Goal: Task Accomplishment & Management: Complete application form

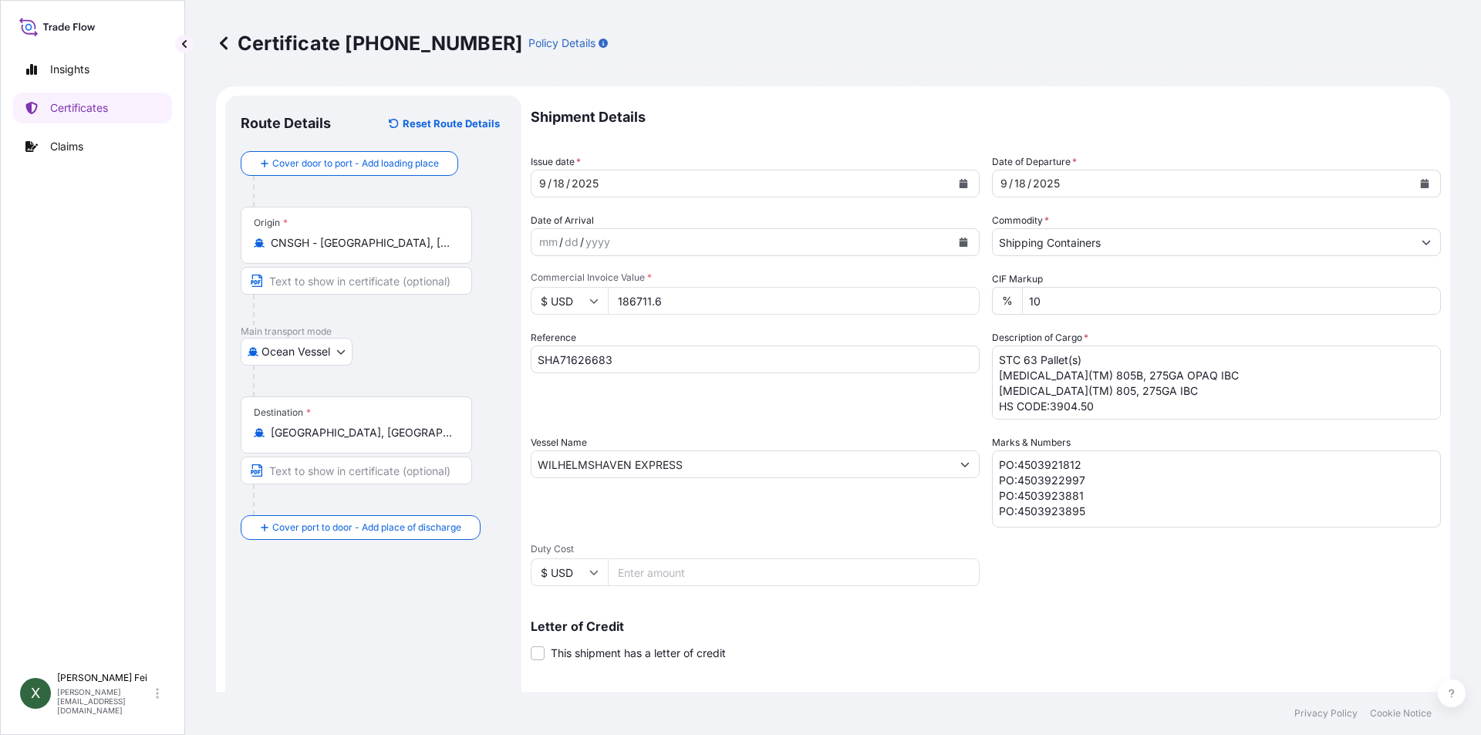
select select "Ocean Vessel"
select select "31566"
click at [89, 107] on p "Certificates" at bounding box center [79, 107] width 58 height 15
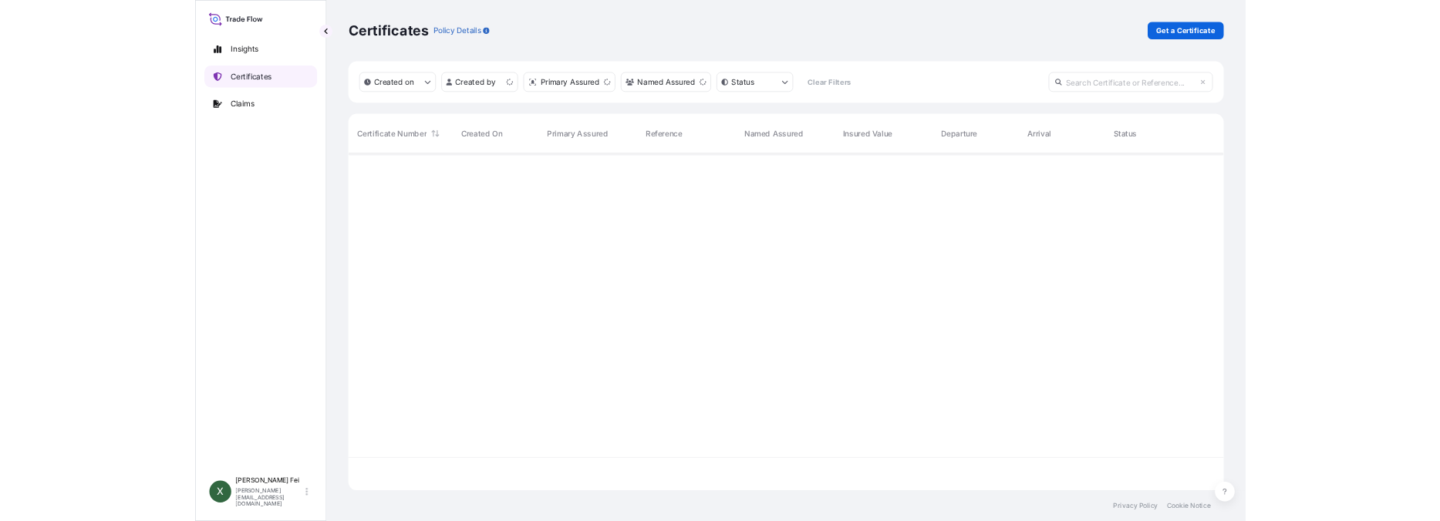
scroll to position [473, 1222]
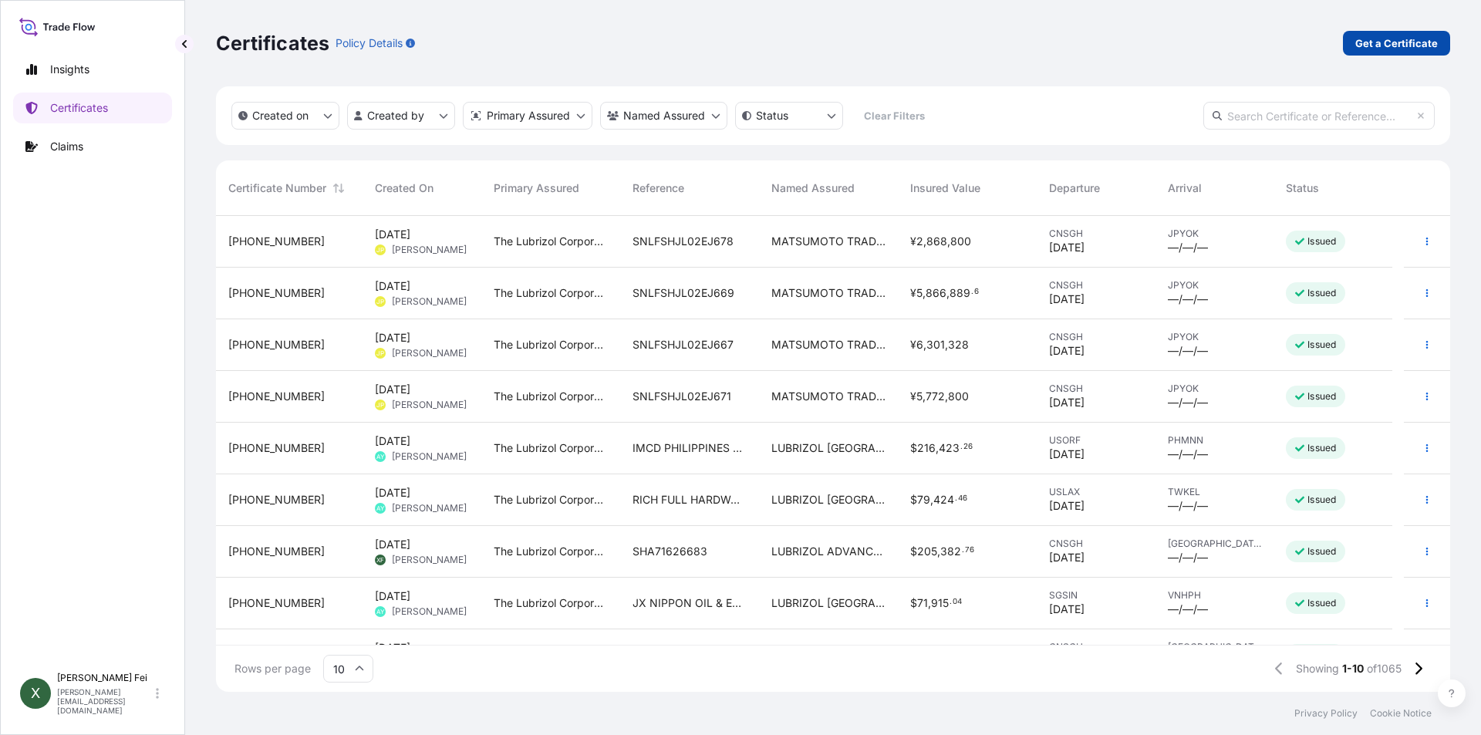
click at [1382, 42] on p "Get a Certificate" at bounding box center [1396, 42] width 83 height 15
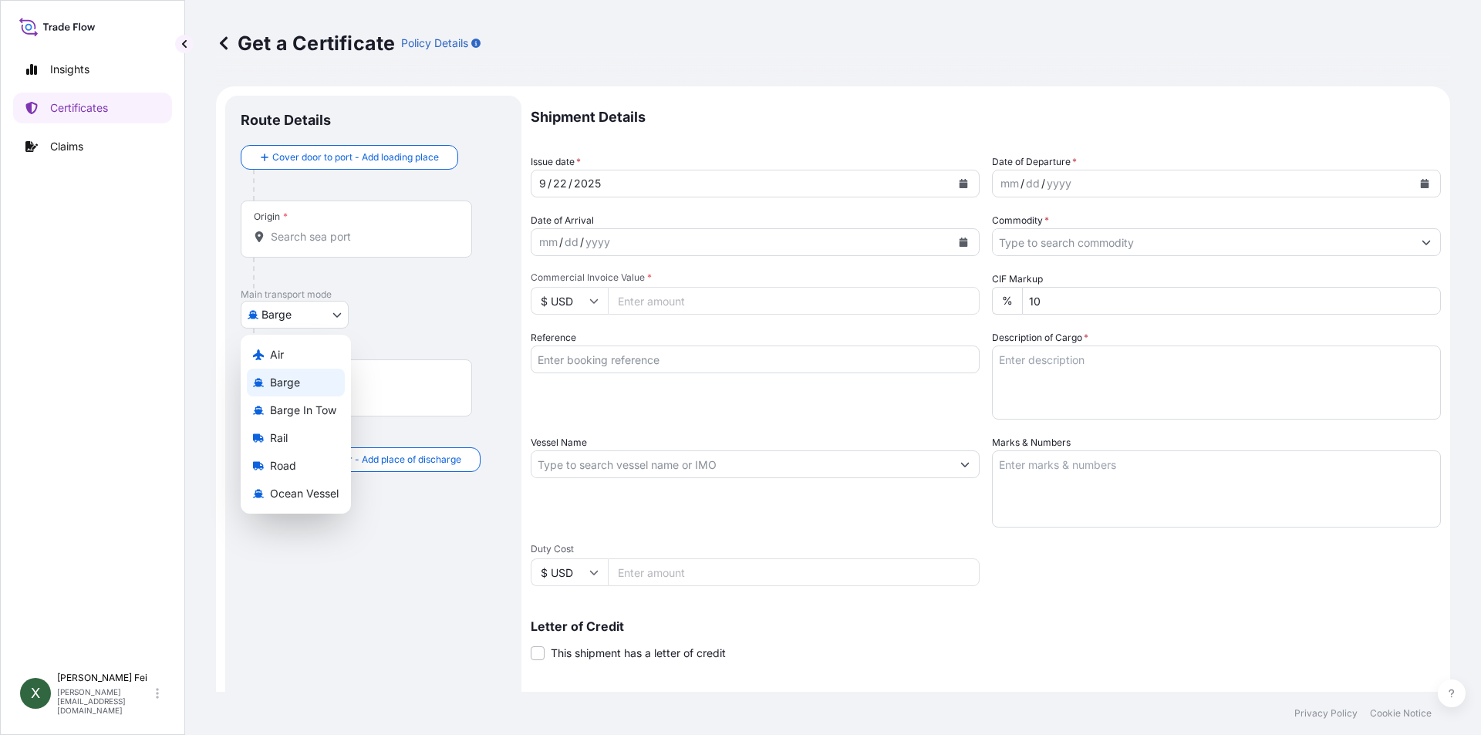
click at [307, 321] on body "Insights Certificates Claims X [PERSON_NAME] [PERSON_NAME][EMAIL_ADDRESS][DOMAI…" at bounding box center [740, 367] width 1481 height 735
click at [307, 487] on div "Air Barge Barge in Tow Rail Road Ocean Vessel" at bounding box center [296, 424] width 110 height 179
select select "Ocean Vessel"
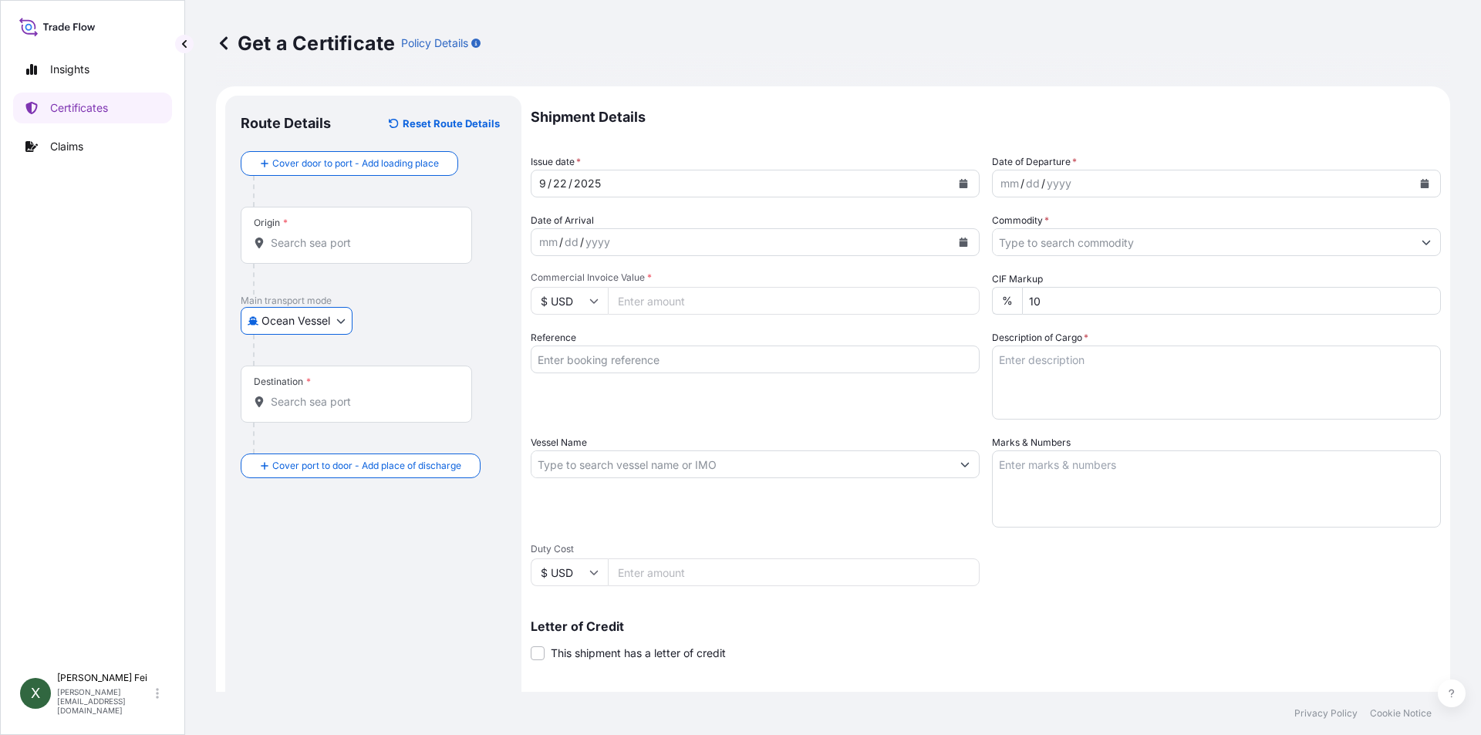
click at [440, 292] on div at bounding box center [362, 279] width 219 height 31
click at [348, 240] on input "Origin *" at bounding box center [362, 242] width 182 height 15
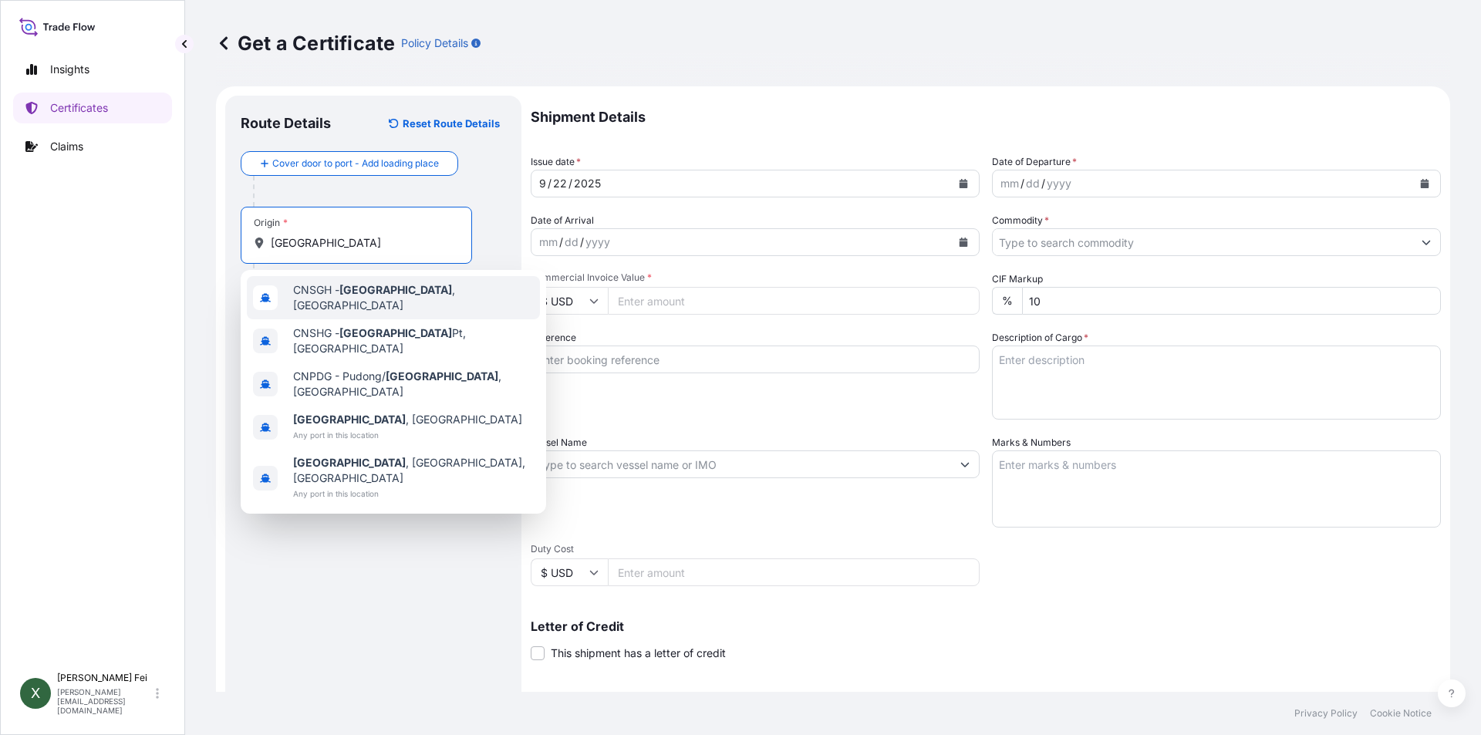
click at [404, 292] on span "CNSGH - [GEOGRAPHIC_DATA] , [GEOGRAPHIC_DATA]" at bounding box center [413, 297] width 241 height 31
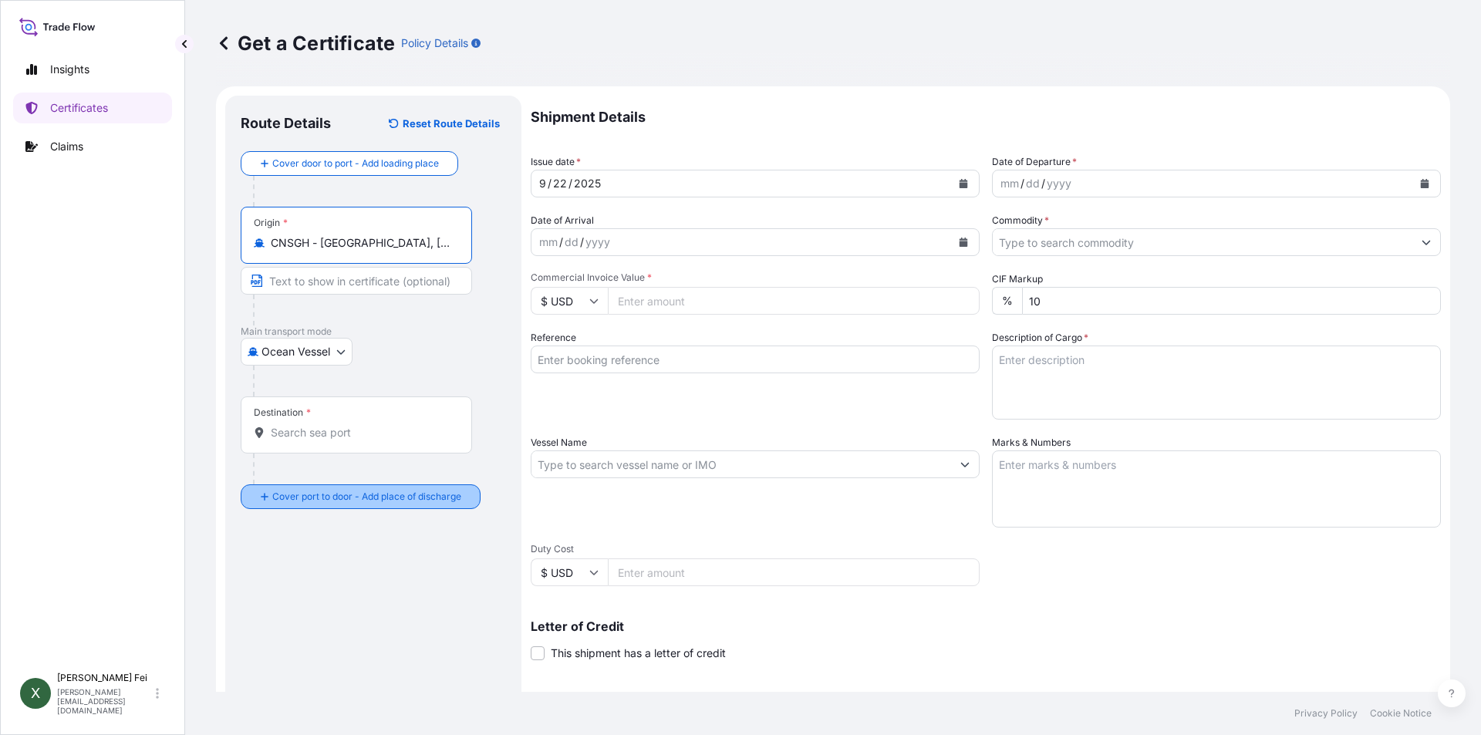
type input "CNSGH - [GEOGRAPHIC_DATA], [GEOGRAPHIC_DATA]"
click at [342, 605] on div "Route Details Reset Route Details Cover door to port - Add loading place Place …" at bounding box center [373, 484] width 265 height 747
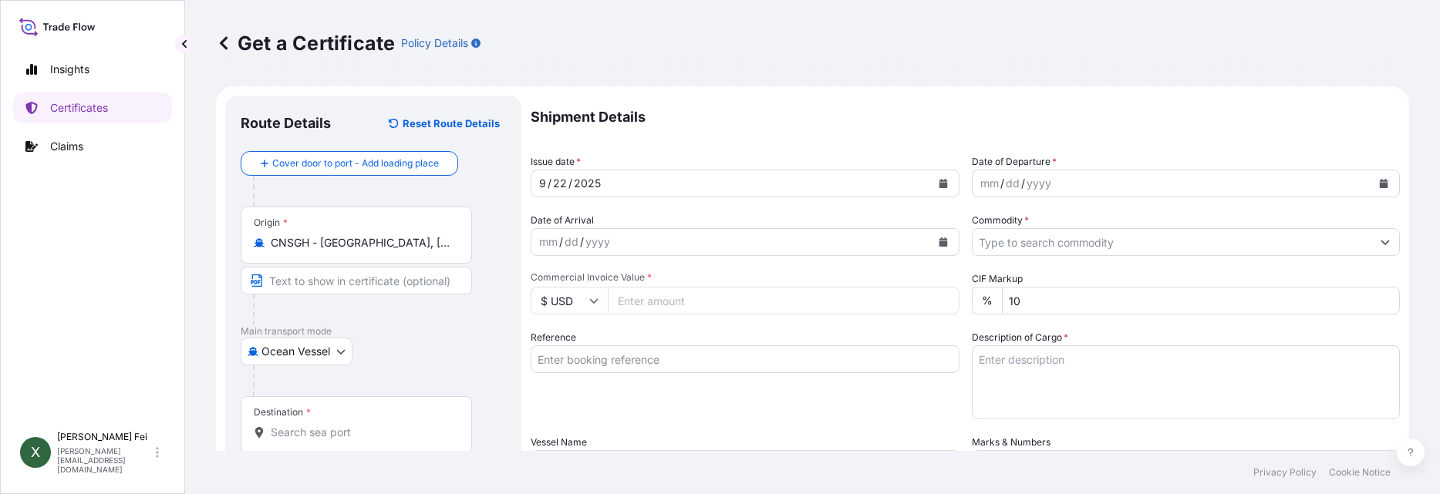
click at [383, 426] on input "Destination *" at bounding box center [362, 432] width 182 height 15
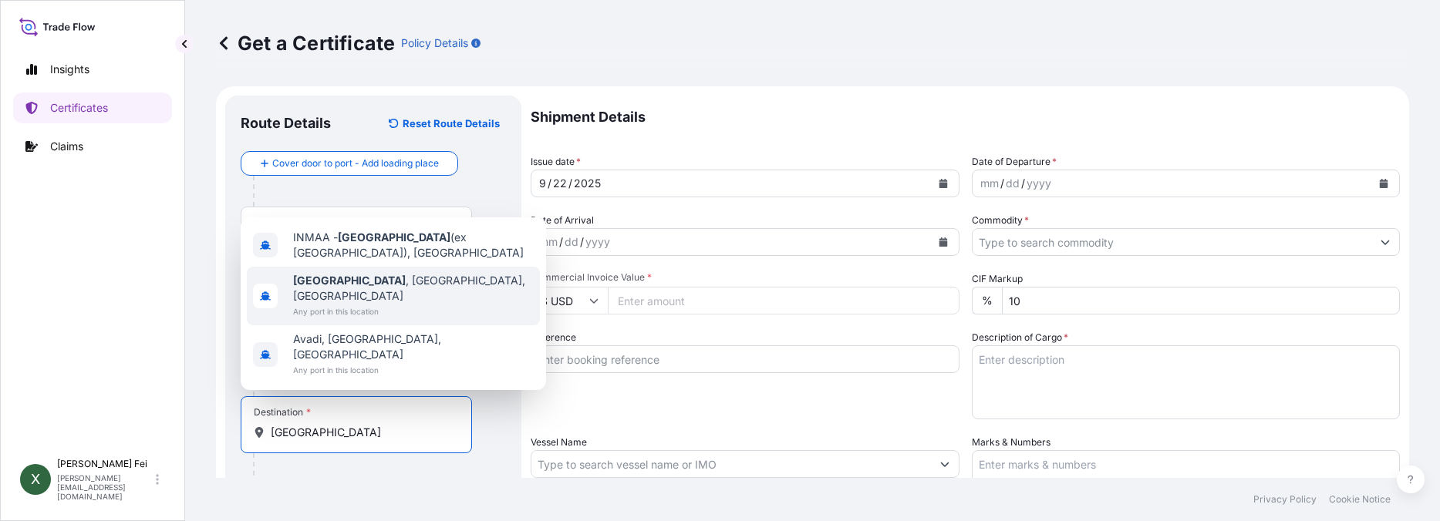
click at [385, 304] on span "[GEOGRAPHIC_DATA] , [GEOGRAPHIC_DATA], [GEOGRAPHIC_DATA]" at bounding box center [413, 288] width 241 height 31
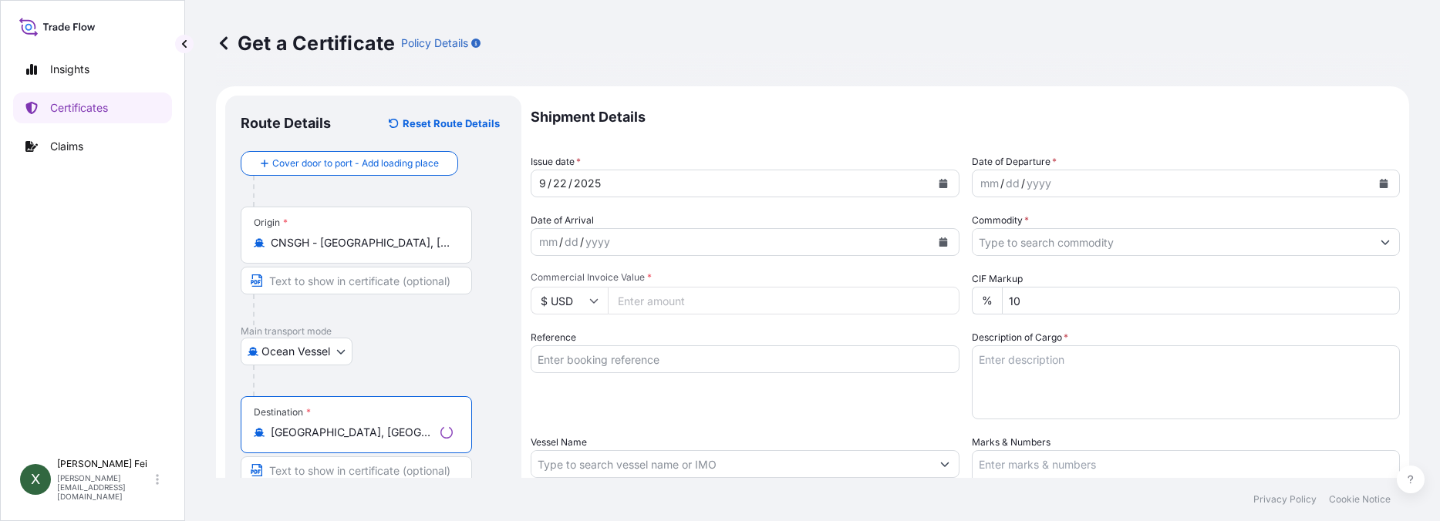
type input "[GEOGRAPHIC_DATA], [GEOGRAPHIC_DATA], [GEOGRAPHIC_DATA]"
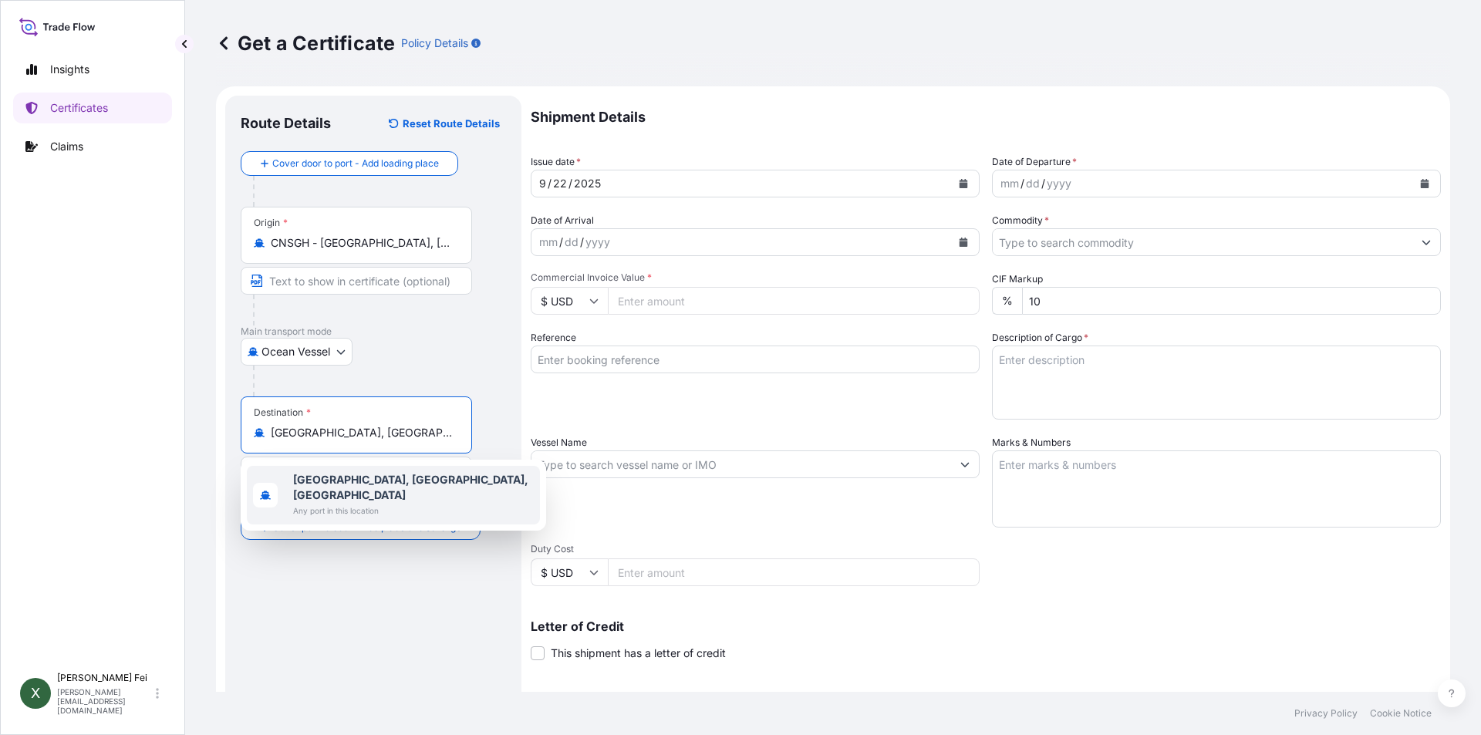
click at [790, 177] on div "[DATE]" at bounding box center [741, 184] width 420 height 28
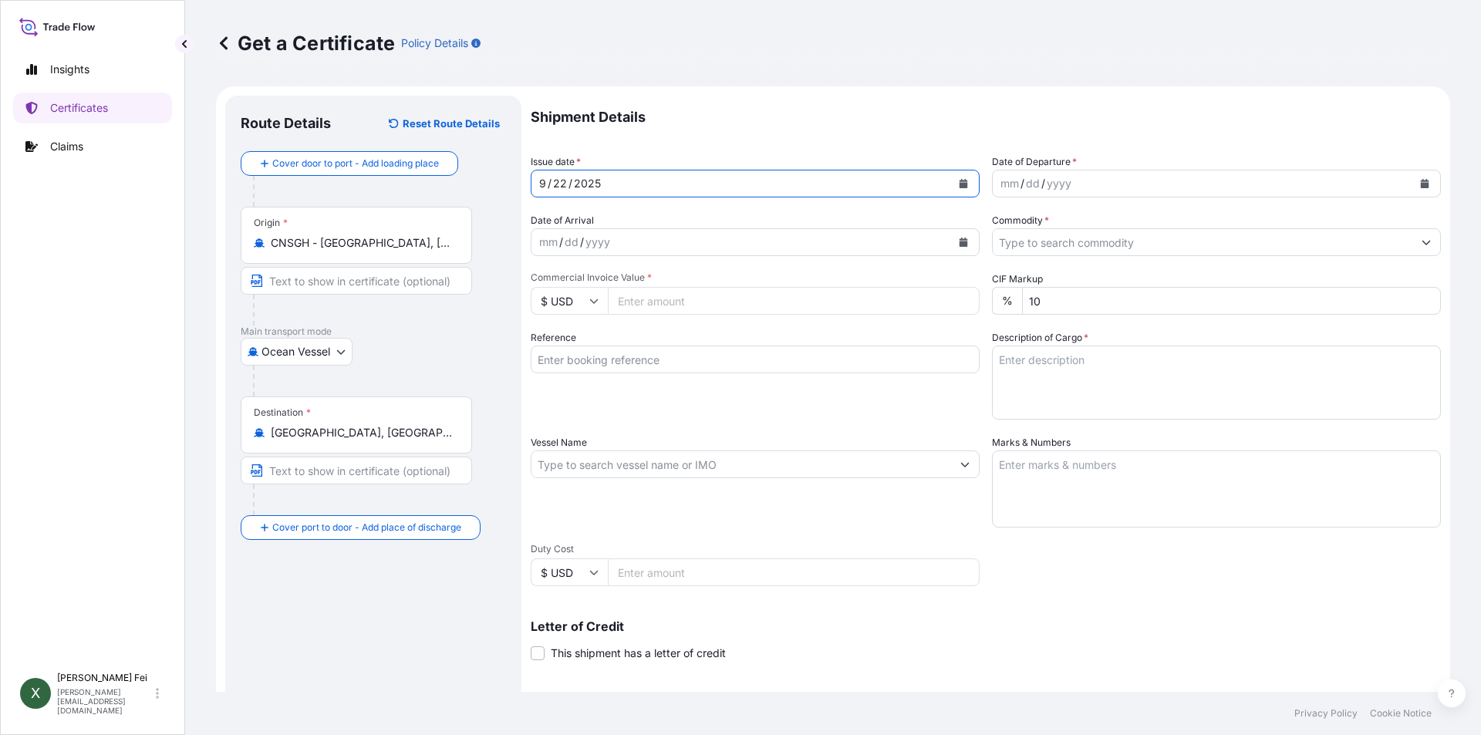
click at [963, 183] on button "Calendar" at bounding box center [963, 183] width 25 height 25
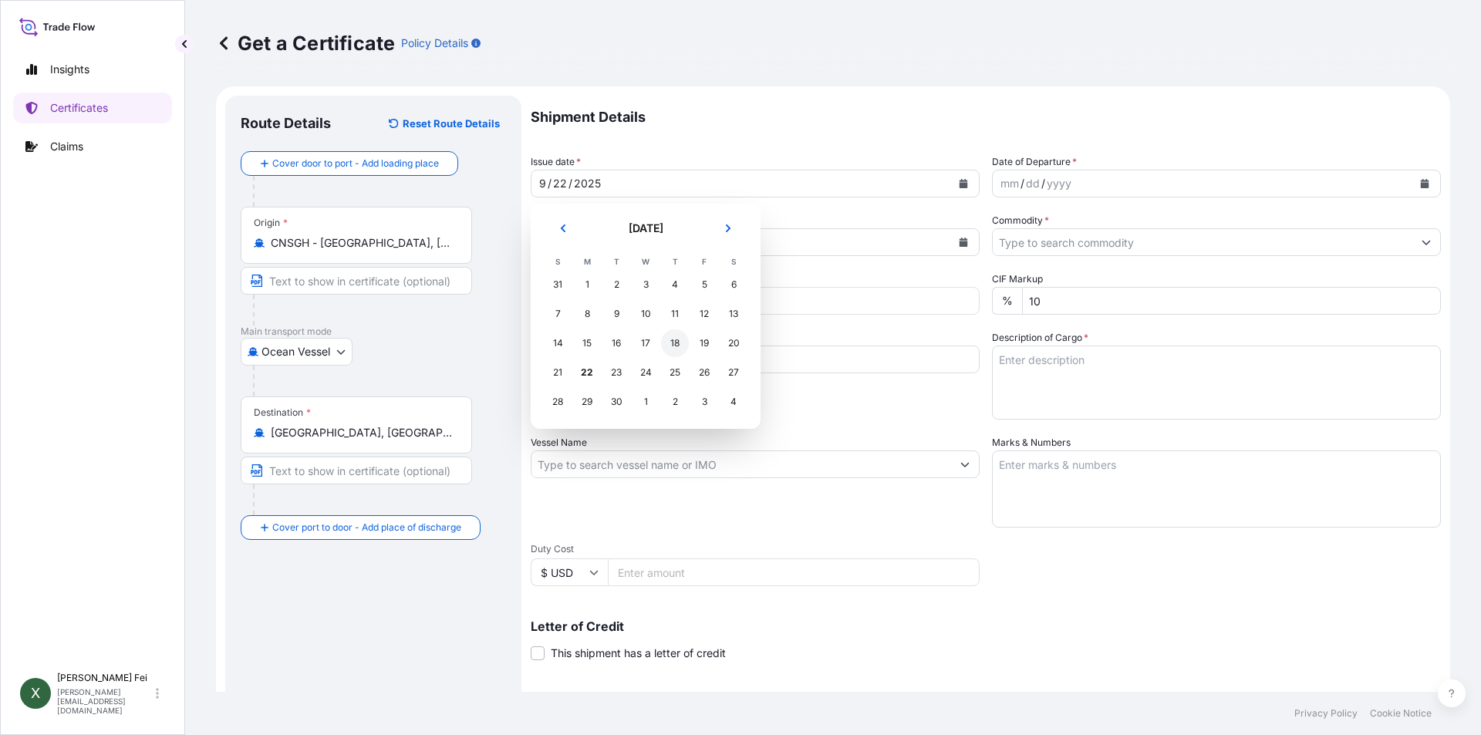
click at [680, 342] on div "18" at bounding box center [675, 343] width 28 height 28
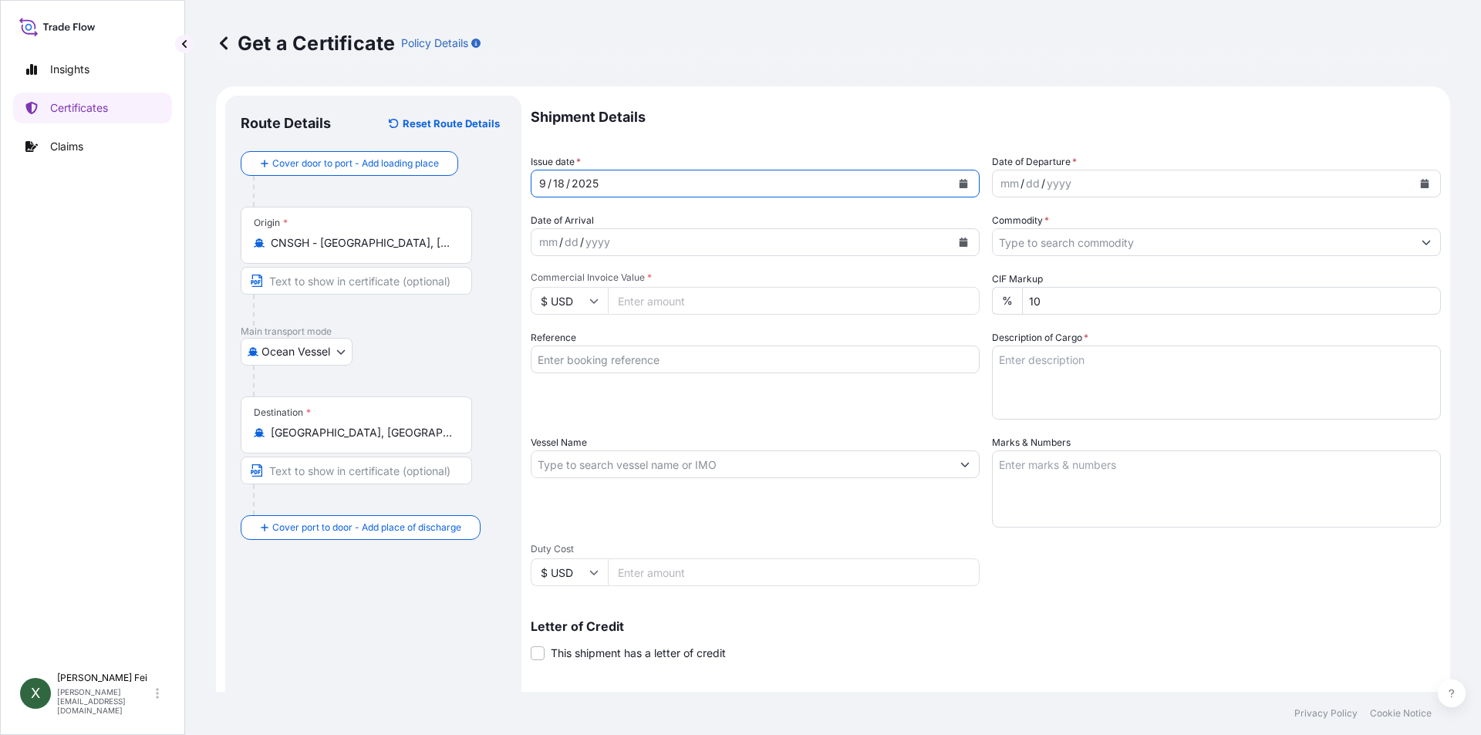
click at [1412, 188] on button "Calendar" at bounding box center [1424, 183] width 25 height 25
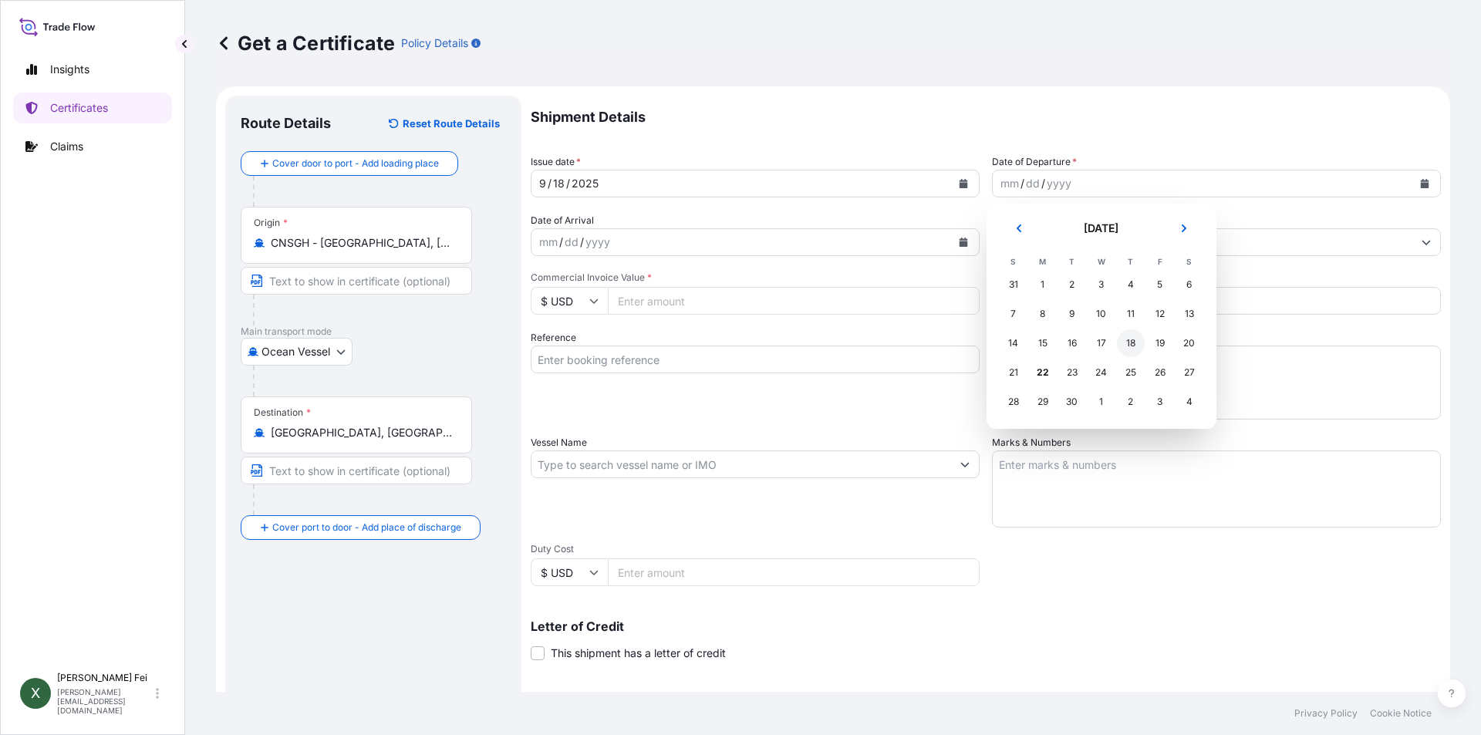
click at [1126, 341] on div "18" at bounding box center [1131, 343] width 28 height 28
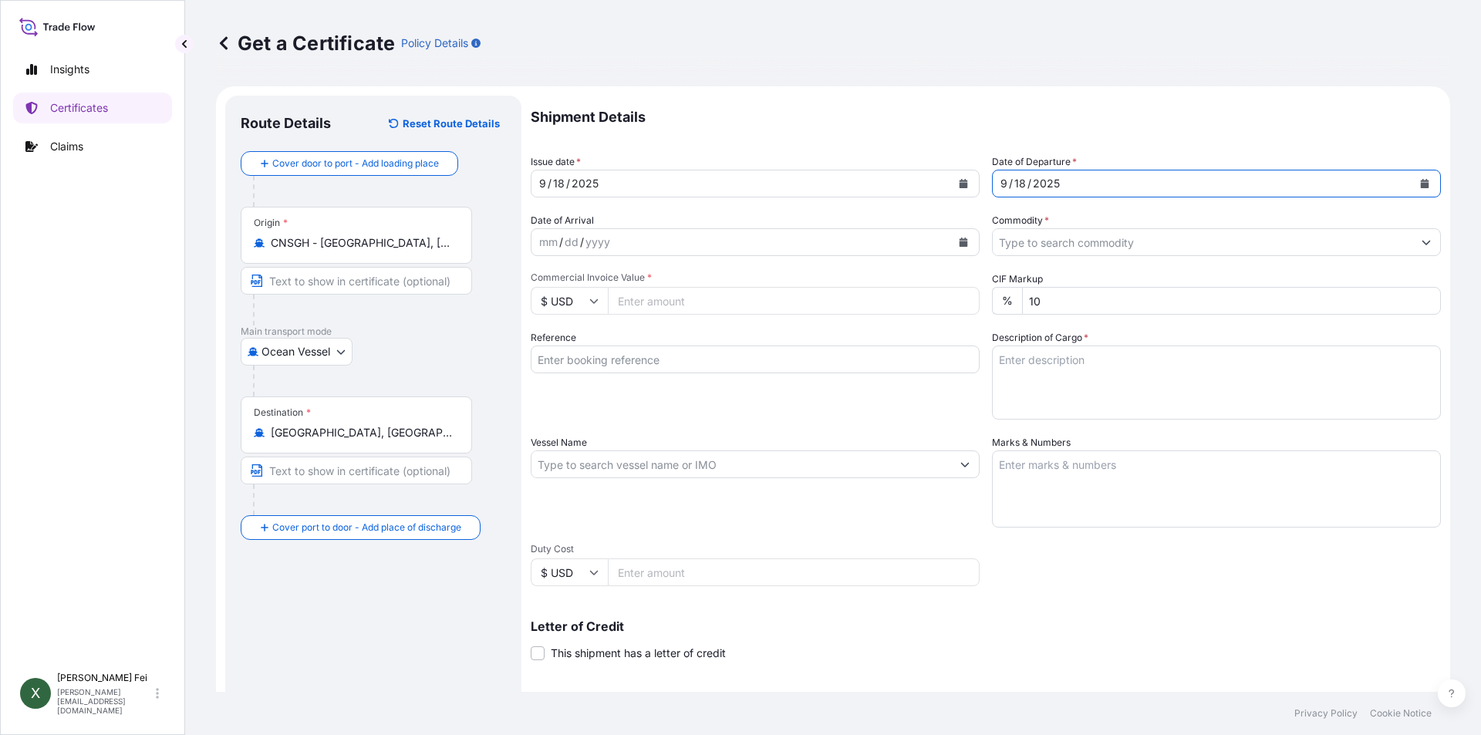
click at [1067, 239] on input "Commodity *" at bounding box center [1203, 242] width 420 height 28
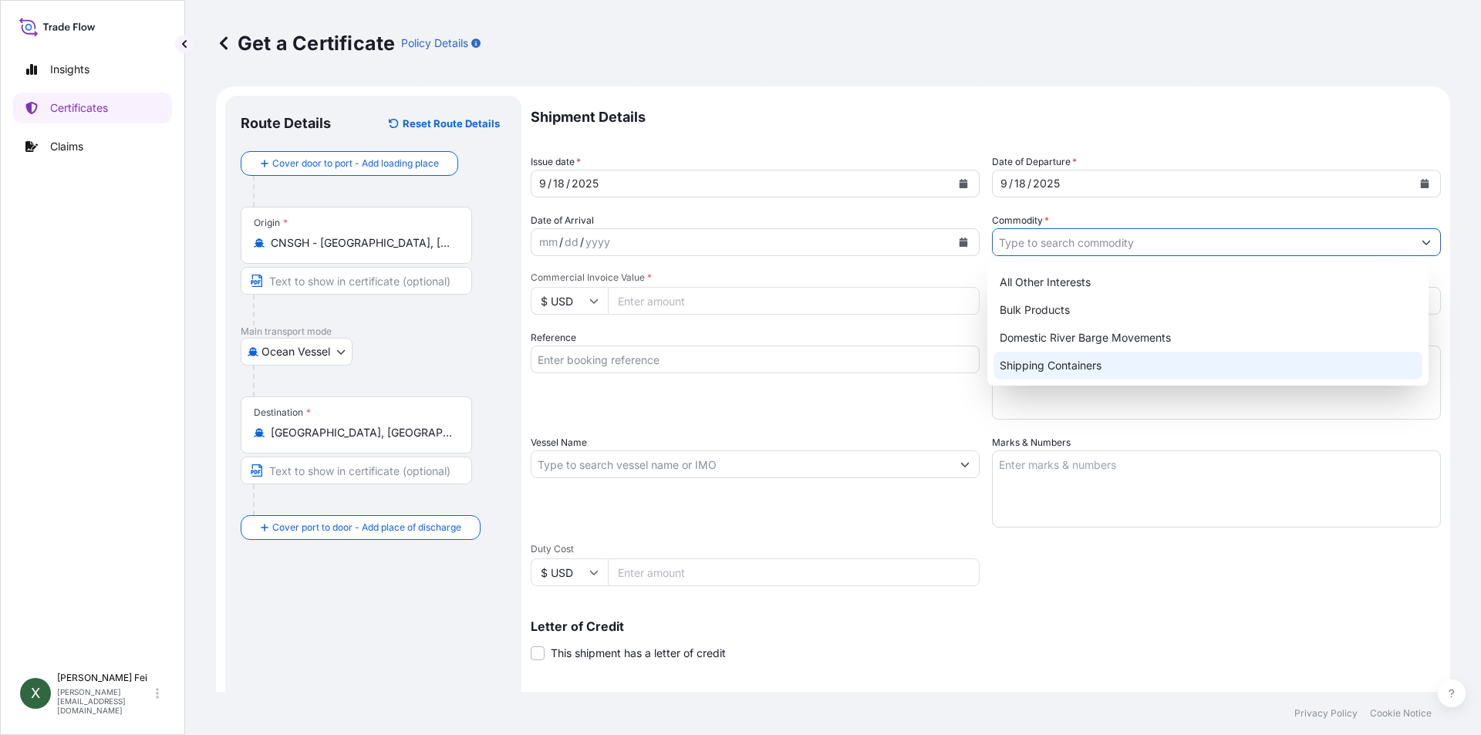
click at [1033, 371] on div "Shipping Containers" at bounding box center [1208, 366] width 430 height 28
type input "Shipping Containers"
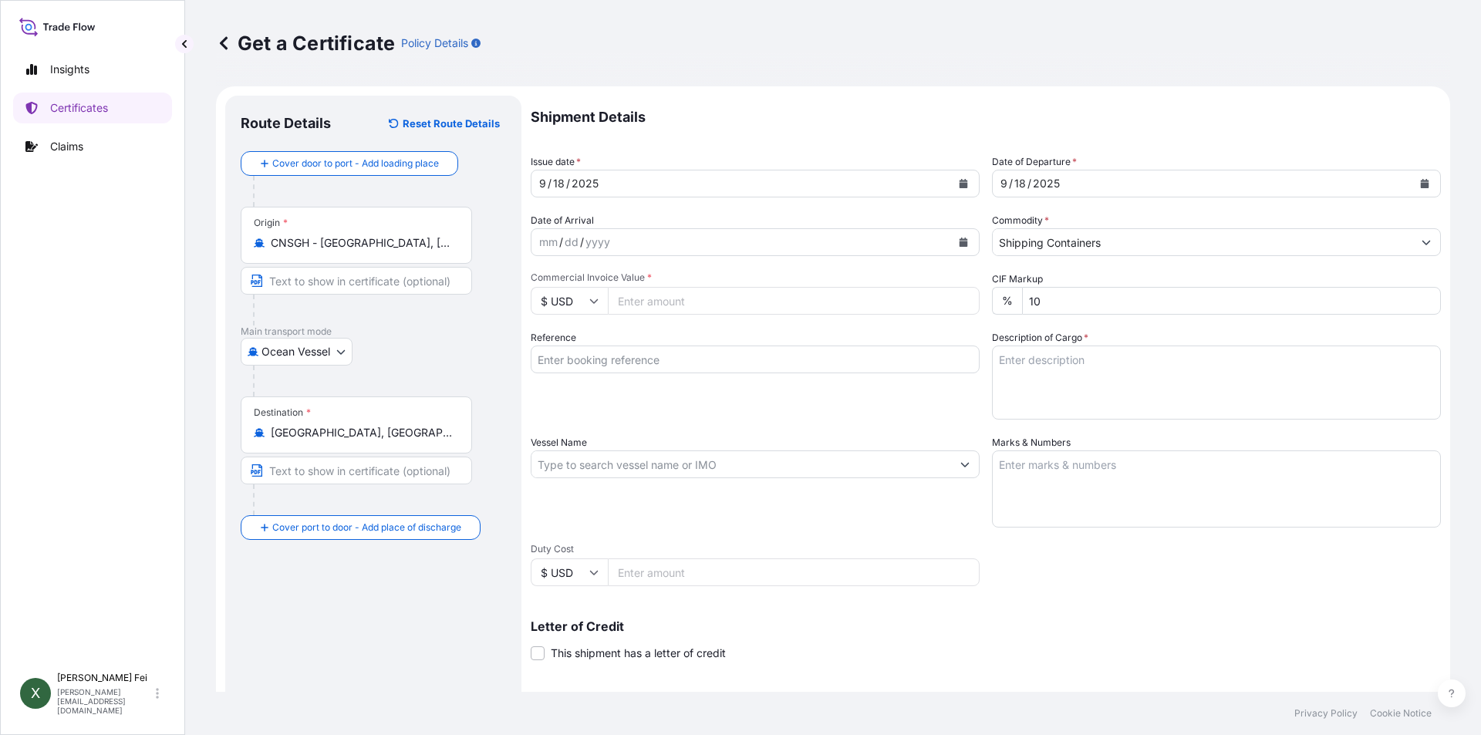
click at [661, 301] on input "Commercial Invoice Value *" at bounding box center [794, 301] width 372 height 28
type input "54412"
click at [734, 423] on div "Shipment Details Issue date * [DATE] Date of Departure * [DATE] Date of Arrival…" at bounding box center [986, 463] width 910 height 735
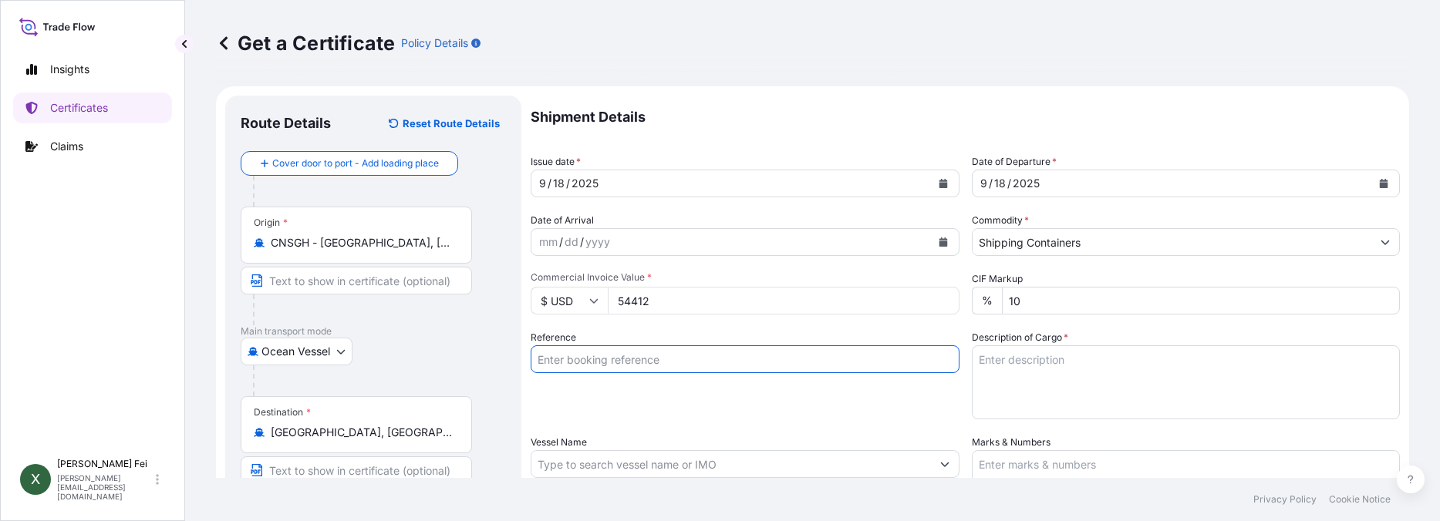
click at [608, 359] on input "Reference" at bounding box center [745, 359] width 429 height 28
type input "[VEHICLE_IDENTIFICATION_NUMBER]"
click at [1016, 372] on textarea "Description of Cargo *" at bounding box center [1186, 382] width 429 height 74
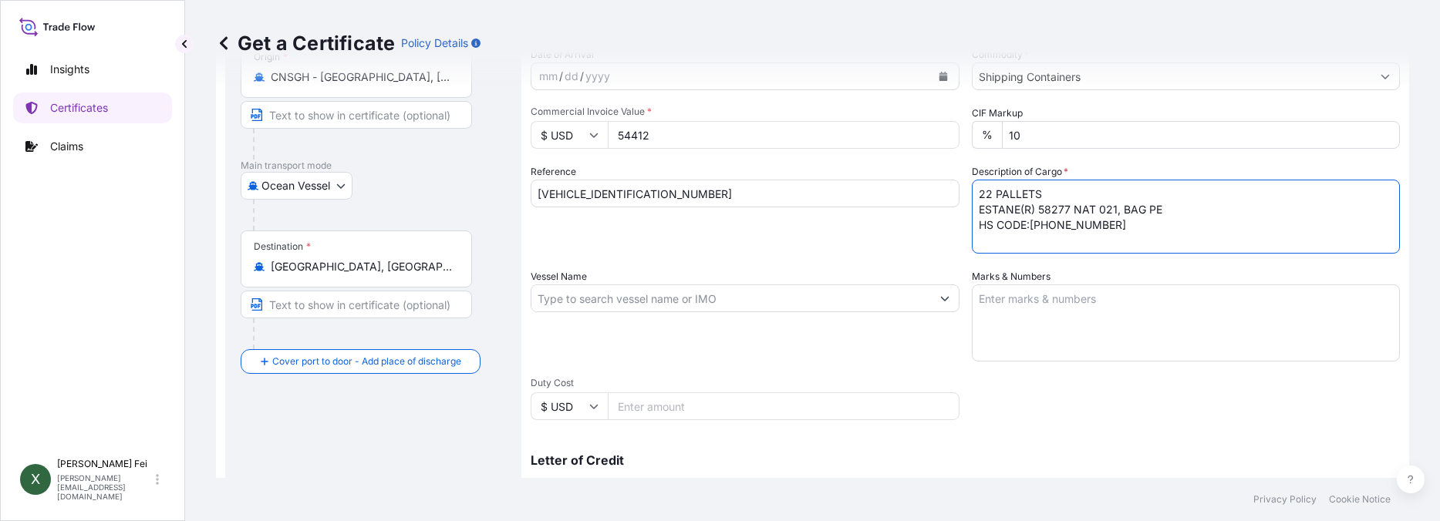
scroll to position [194, 0]
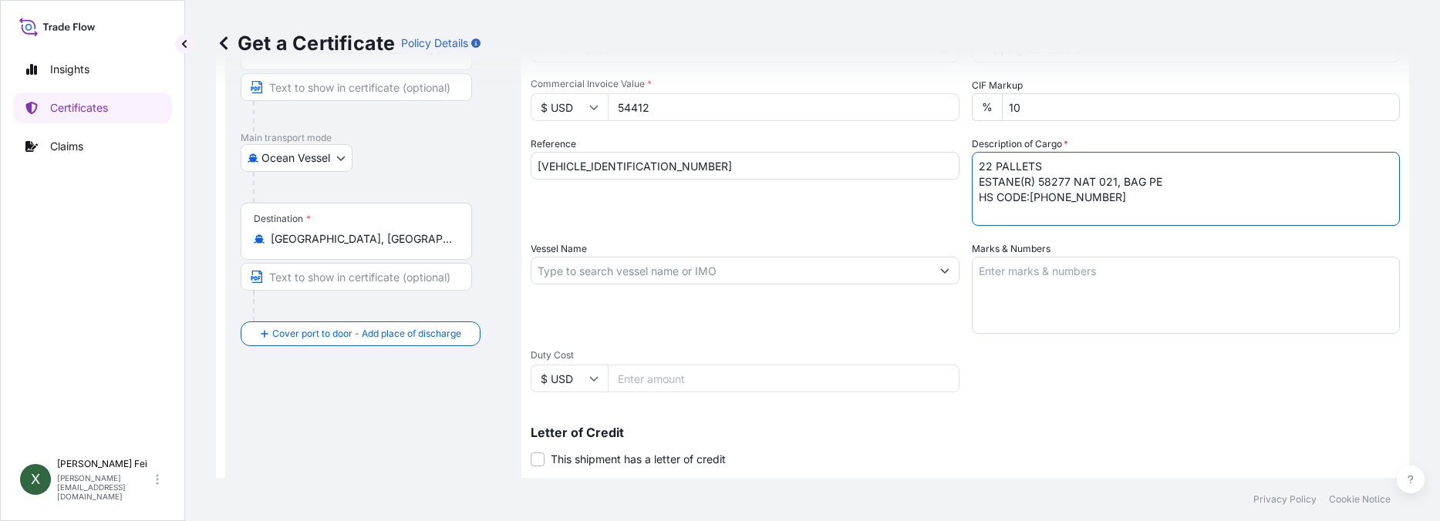
type textarea "22 PALLETS ESTANE(R) 58277 NAT 021, BAG PE HS CODE:[PHONE_NUMBER]"
click at [609, 266] on input "Vessel Name" at bounding box center [730, 271] width 399 height 28
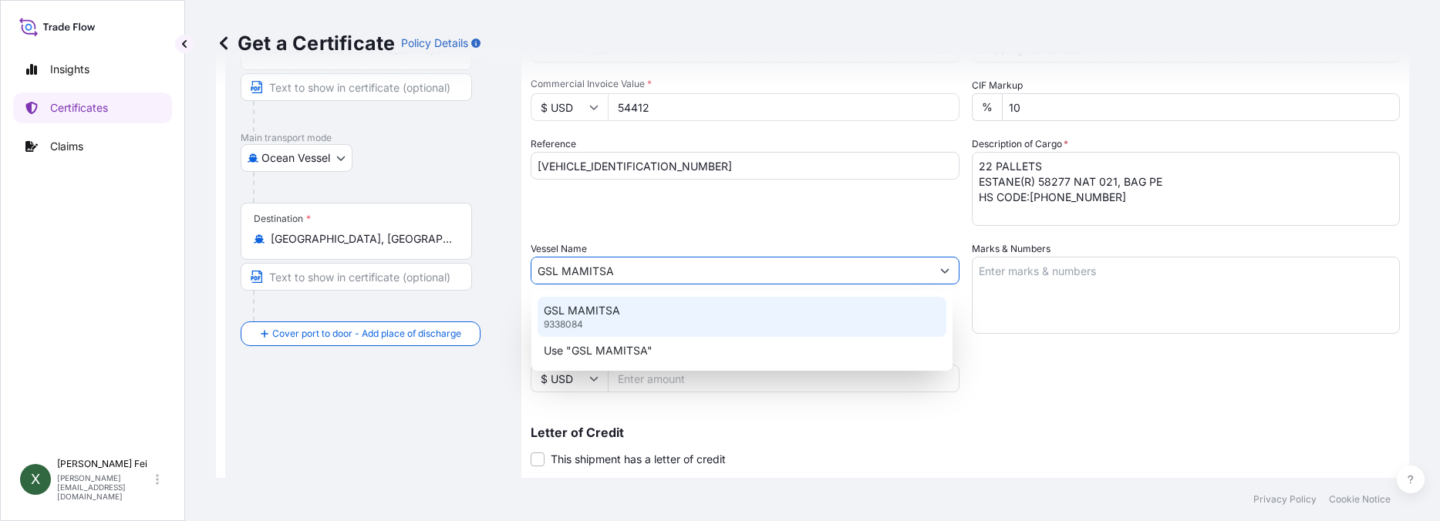
click at [612, 328] on div "GSL MAMITSA 9338084" at bounding box center [742, 317] width 409 height 40
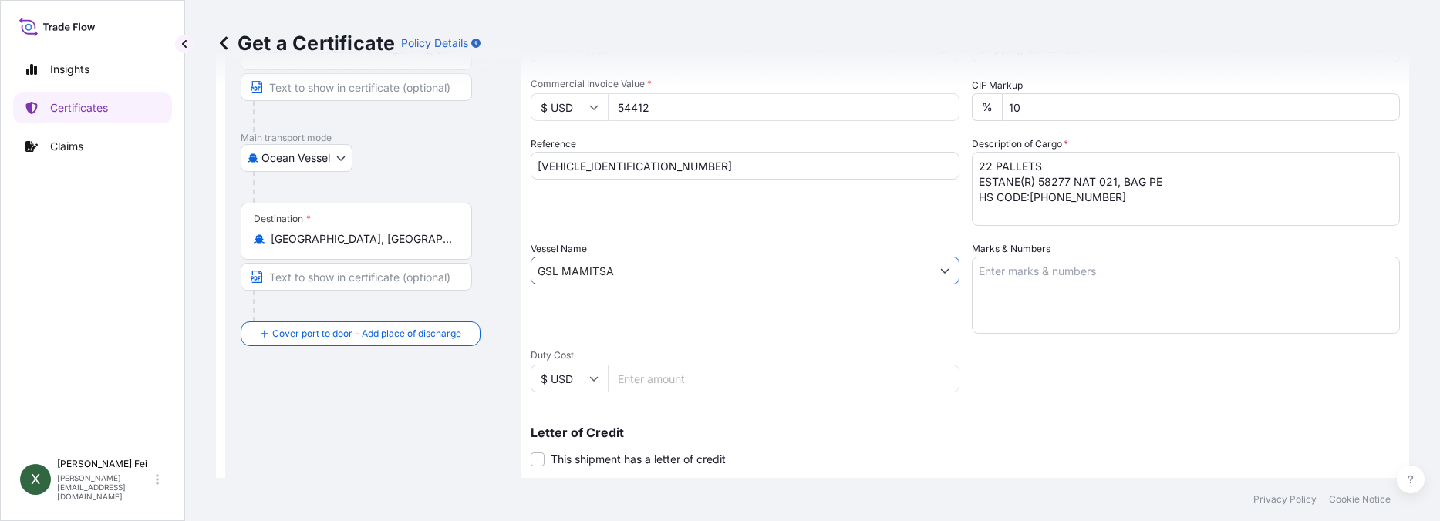
type input "GSL MAMITSA"
click at [1026, 278] on textarea "Marks & Numbers" at bounding box center [1186, 295] width 429 height 77
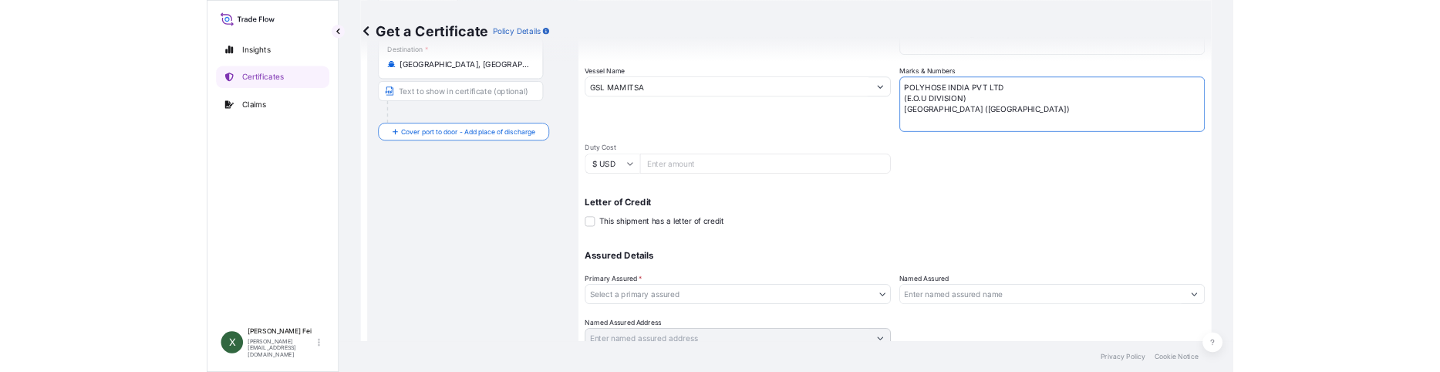
scroll to position [405, 0]
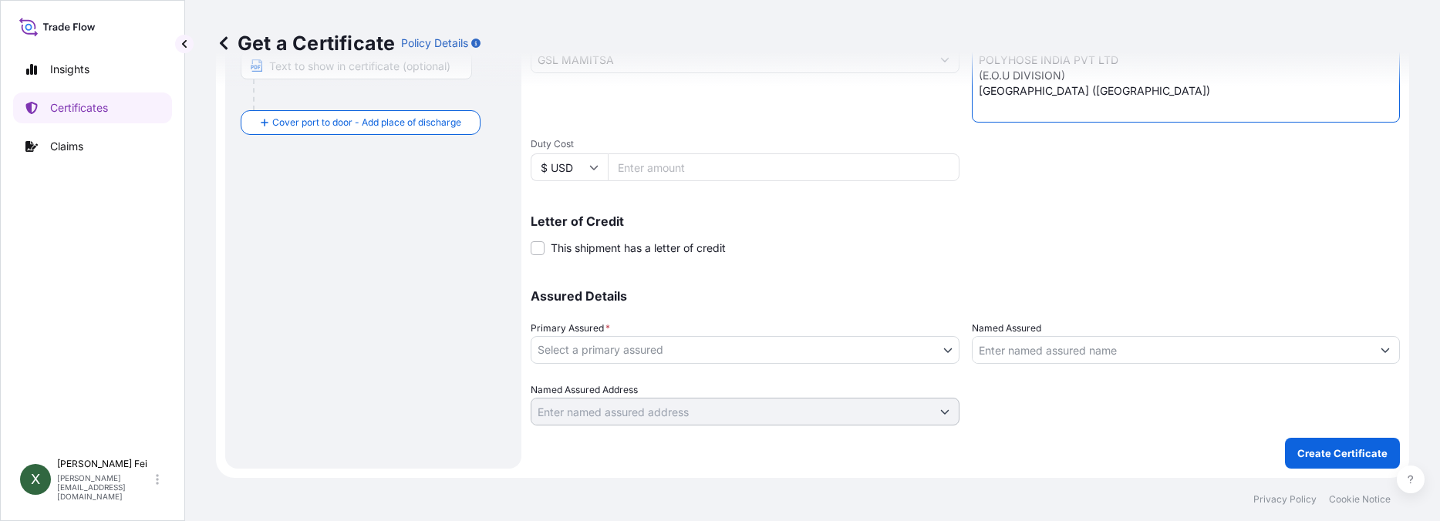
type textarea "POLYHOSE INDIA PVT LTD (E.O.U DIVISION) [GEOGRAPHIC_DATA] ([GEOGRAPHIC_DATA])"
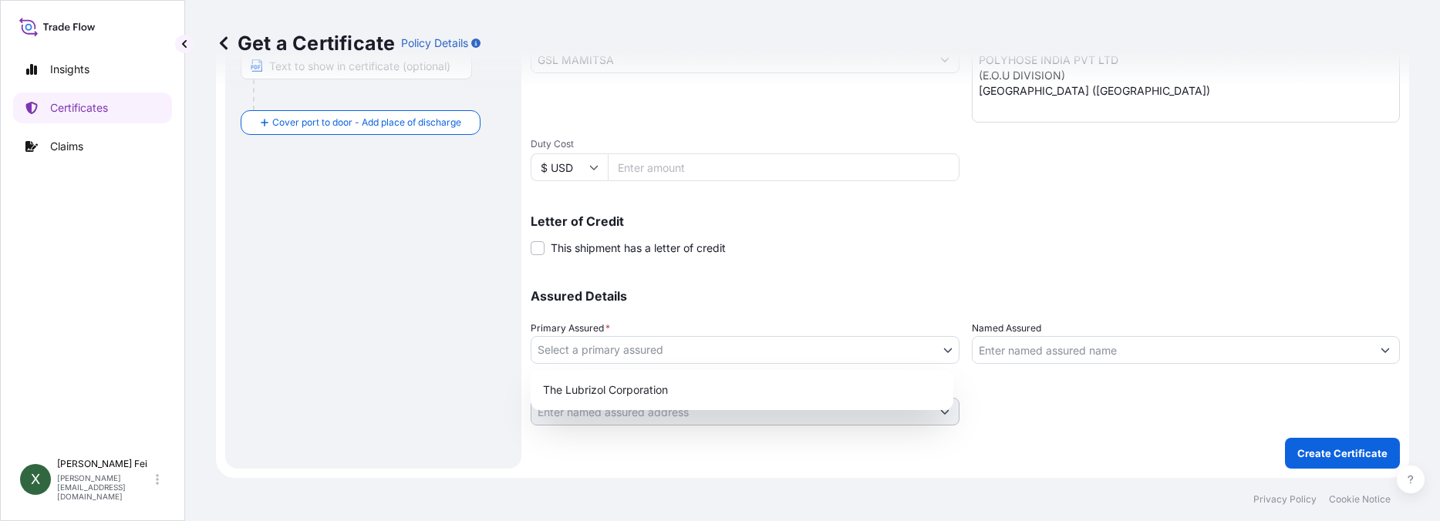
click at [707, 347] on body "Insights Certificates Claims X [PERSON_NAME] [PERSON_NAME][EMAIL_ADDRESS][DOMAI…" at bounding box center [720, 260] width 1440 height 521
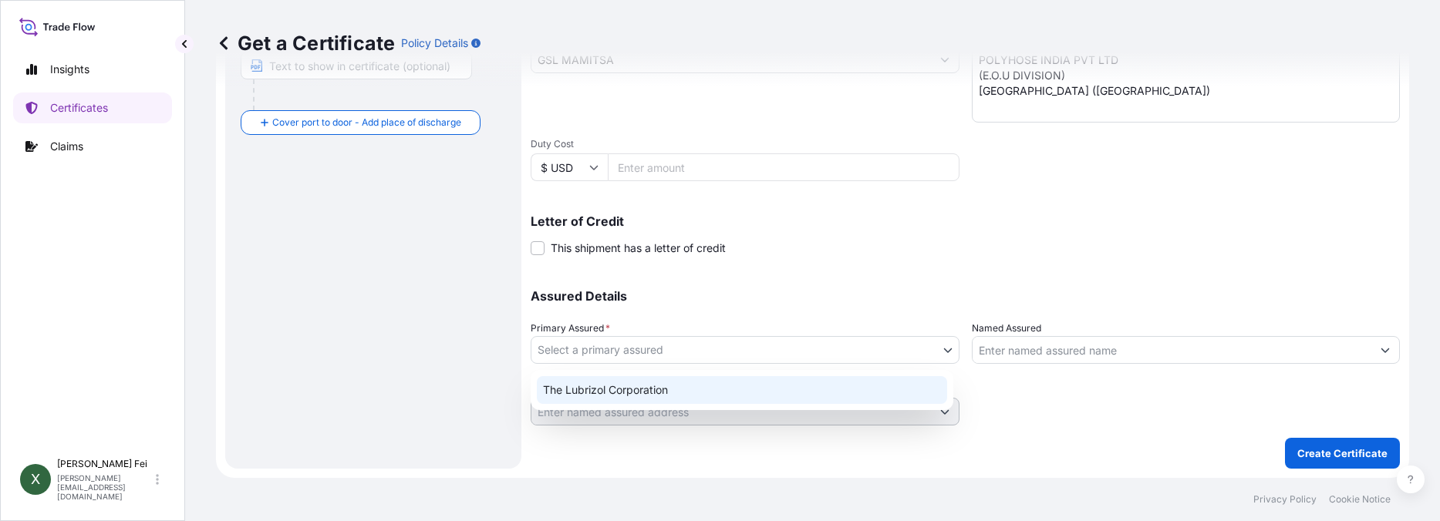
click at [652, 391] on div "The Lubrizol Corporation" at bounding box center [742, 390] width 410 height 28
select select "31566"
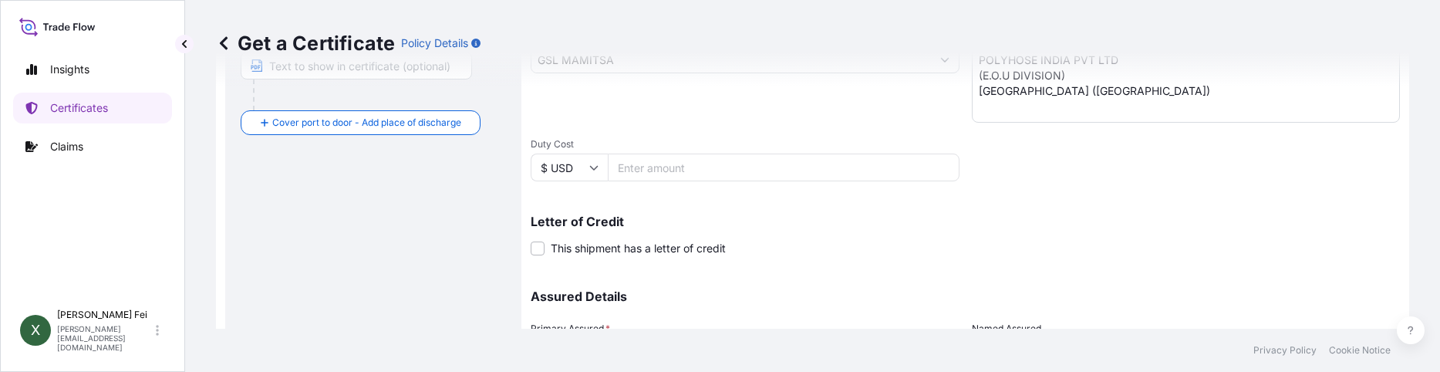
scroll to position [554, 0]
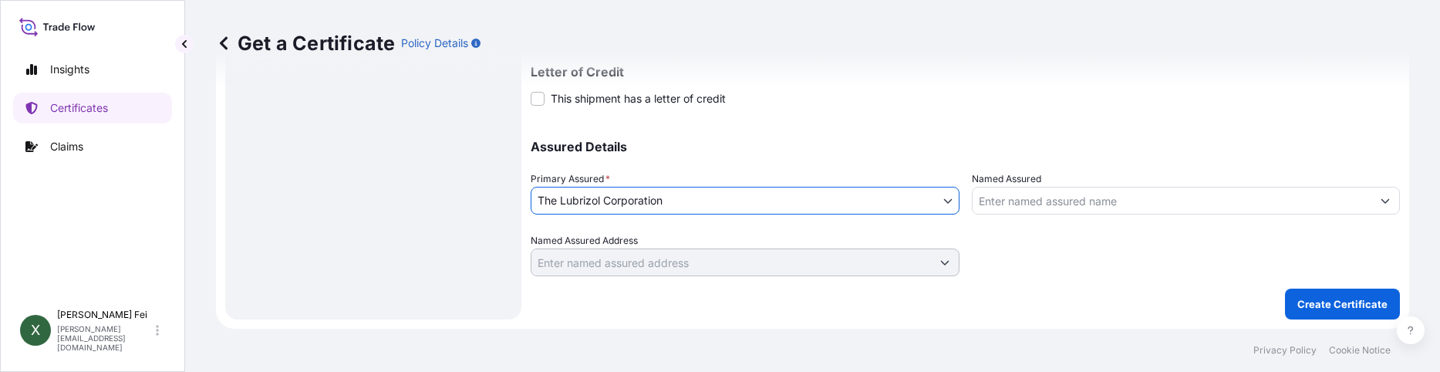
click at [1023, 203] on input "Named Assured" at bounding box center [1171, 201] width 399 height 28
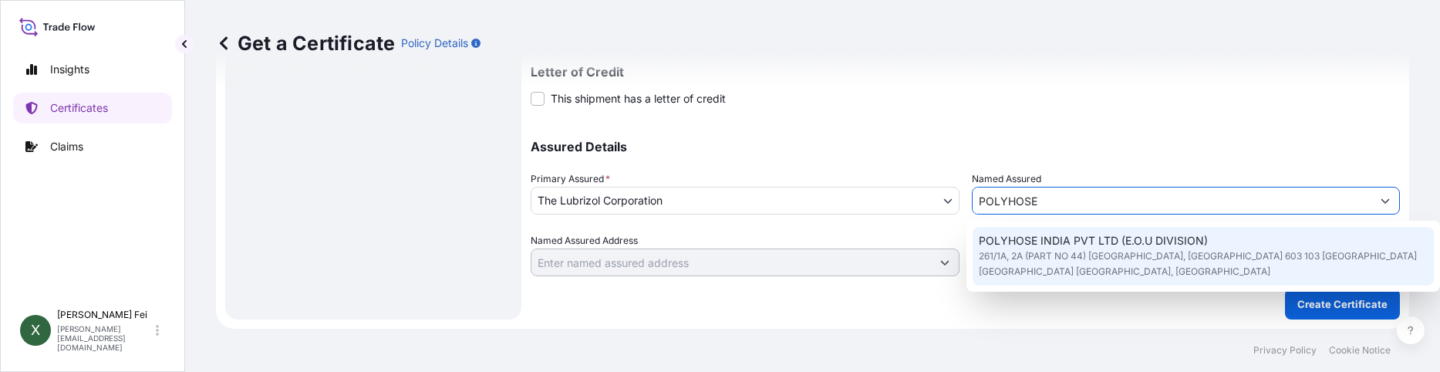
click at [1085, 254] on span "261/1A, 2A (PART NO 44) [GEOGRAPHIC_DATA], [GEOGRAPHIC_DATA] 603 103 [GEOGRAPHI…" at bounding box center [1203, 263] width 449 height 31
type input "POLYHOSE INDIA PVT LTD (E.O.U DIVISION)"
type input "261/1A, 2A (PART NO 44) [GEOGRAPHIC_DATA],THIRU 603 103 [GEOGRAPHIC_DATA] NADU …"
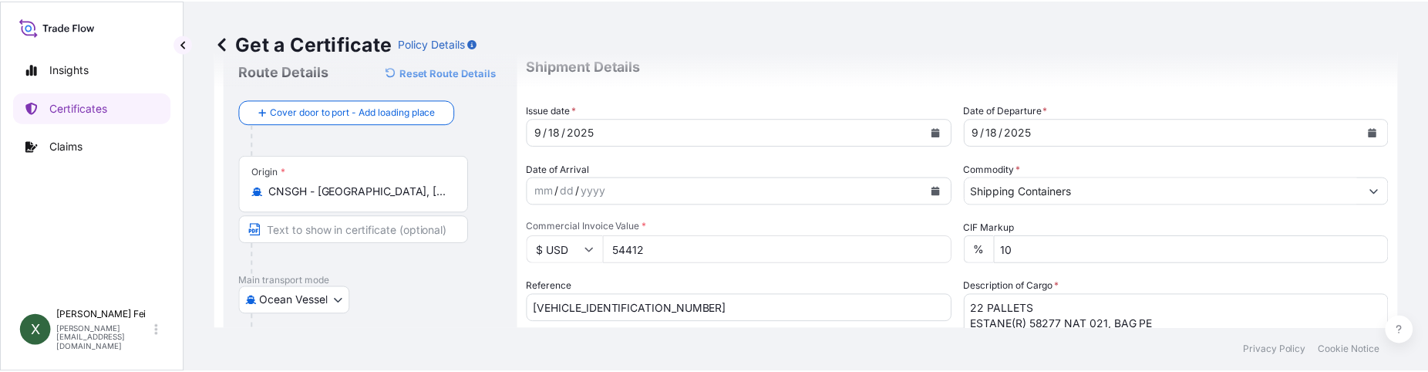
scroll to position [0, 0]
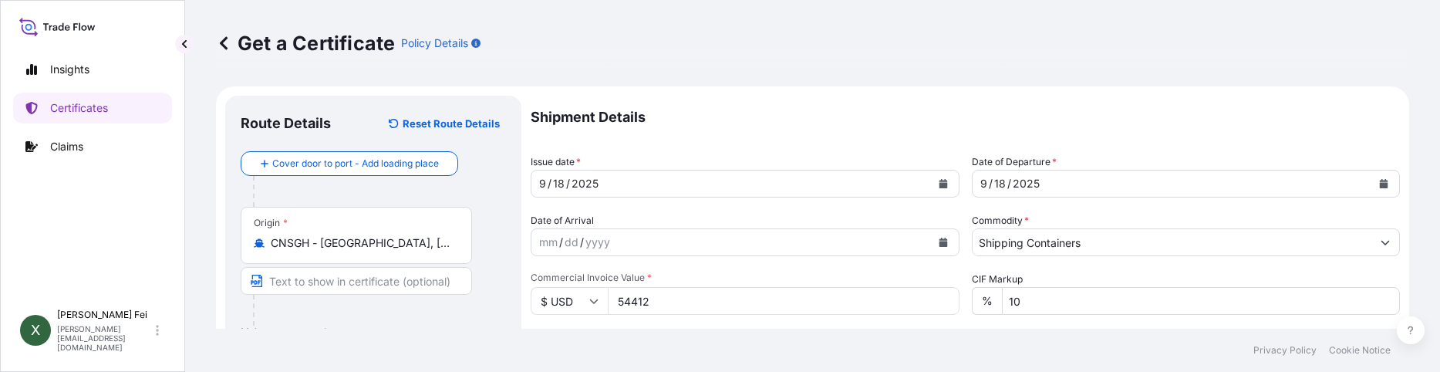
type input "POLYHOSE INDIA PVT LTD (E.O.U DIVISION)"
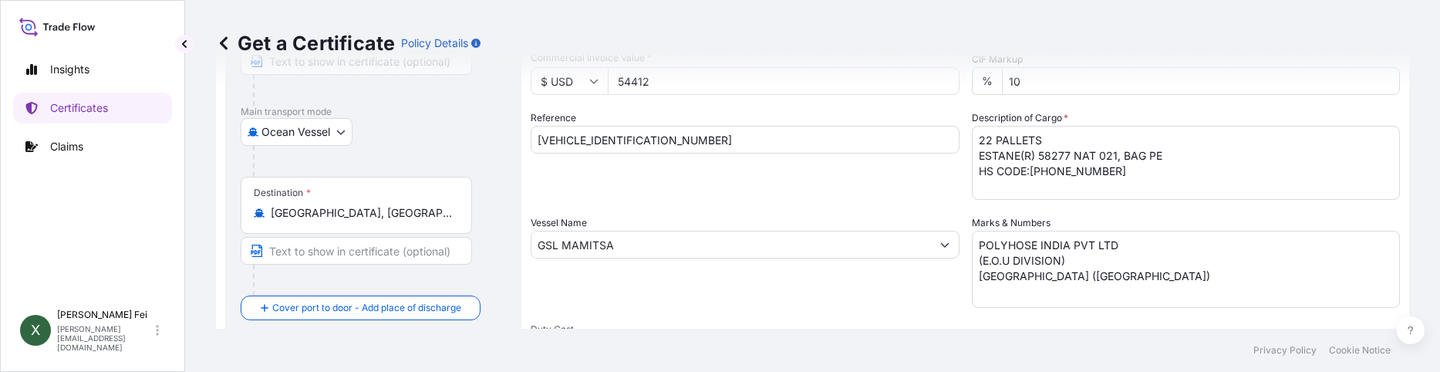
scroll to position [224, 0]
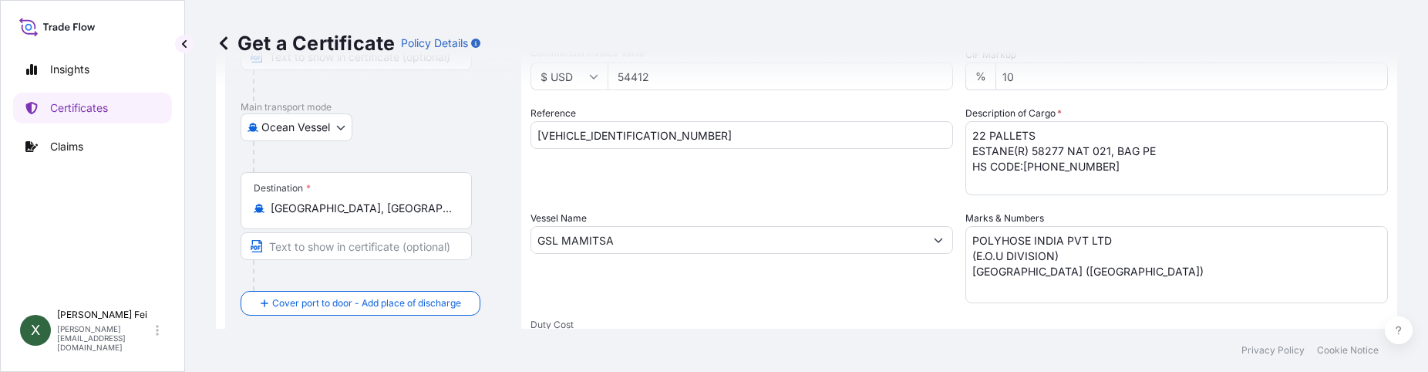
click at [844, 185] on div "Reference [VEHICLE_IDENTIFICATION_NUMBER]" at bounding box center [742, 150] width 423 height 89
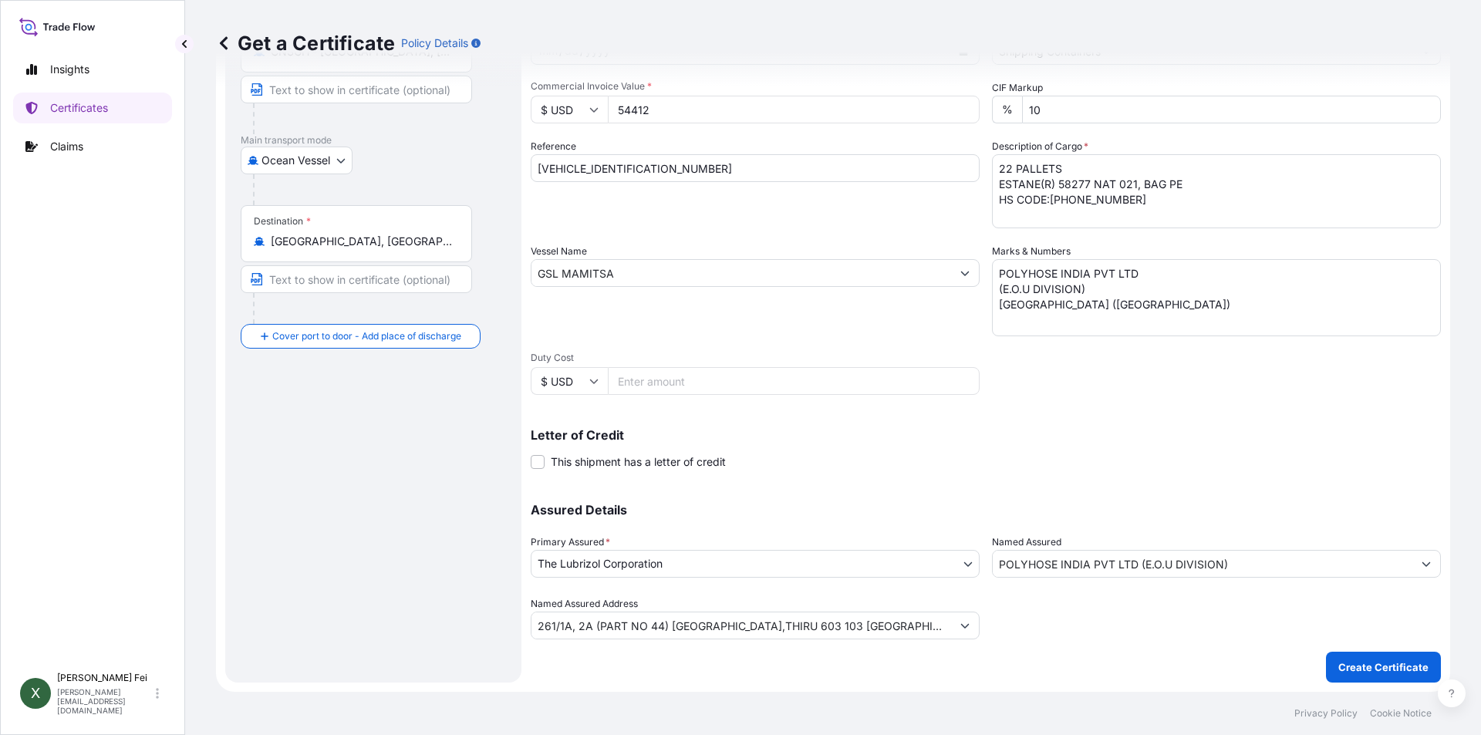
scroll to position [191, 0]
click at [1372, 674] on p "Create Certificate" at bounding box center [1383, 666] width 90 height 15
type input "261/1A, 2A (PART NO 44) [GEOGRAPHIC_DATA],THIRU 603 103 [GEOGRAPHIC_DATA] NADU …"
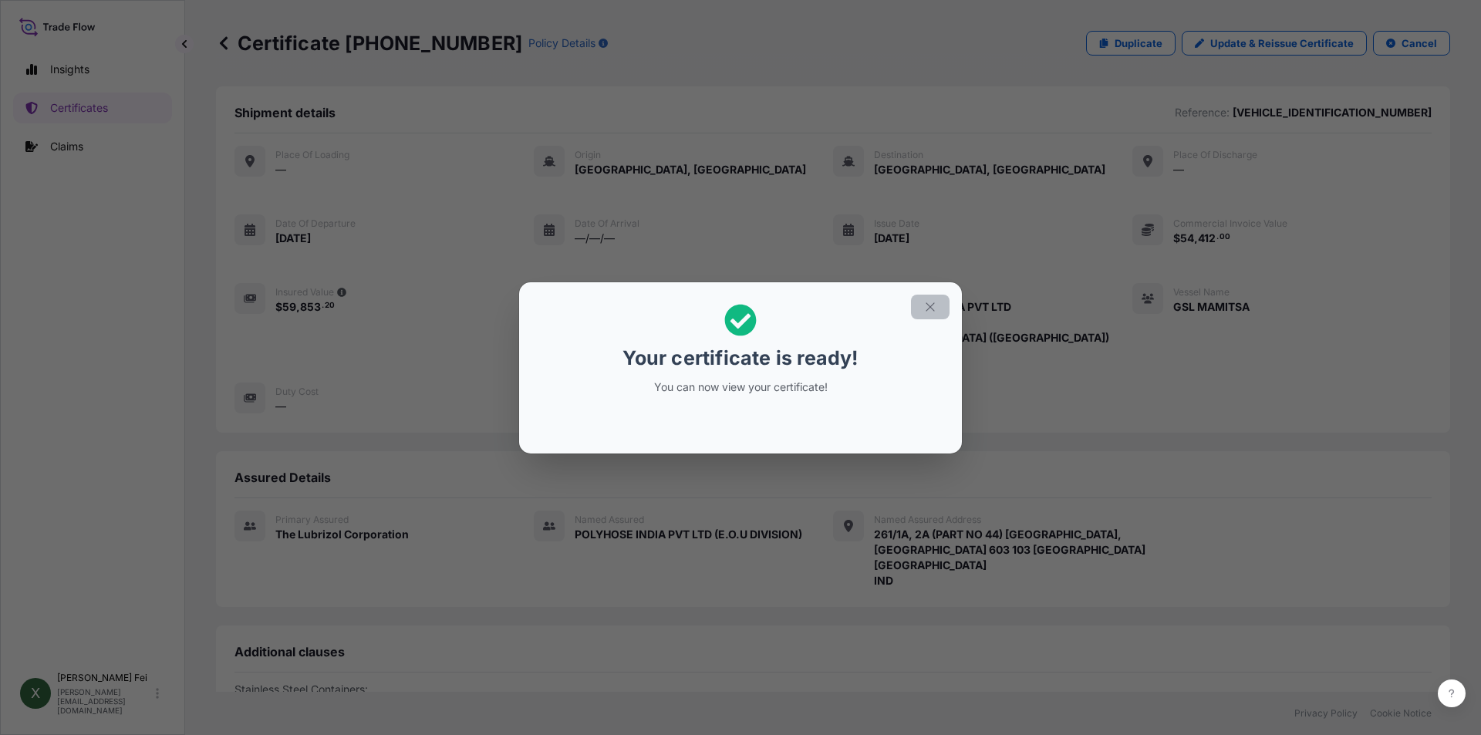
click at [929, 307] on icon "button" at bounding box center [929, 306] width 8 height 8
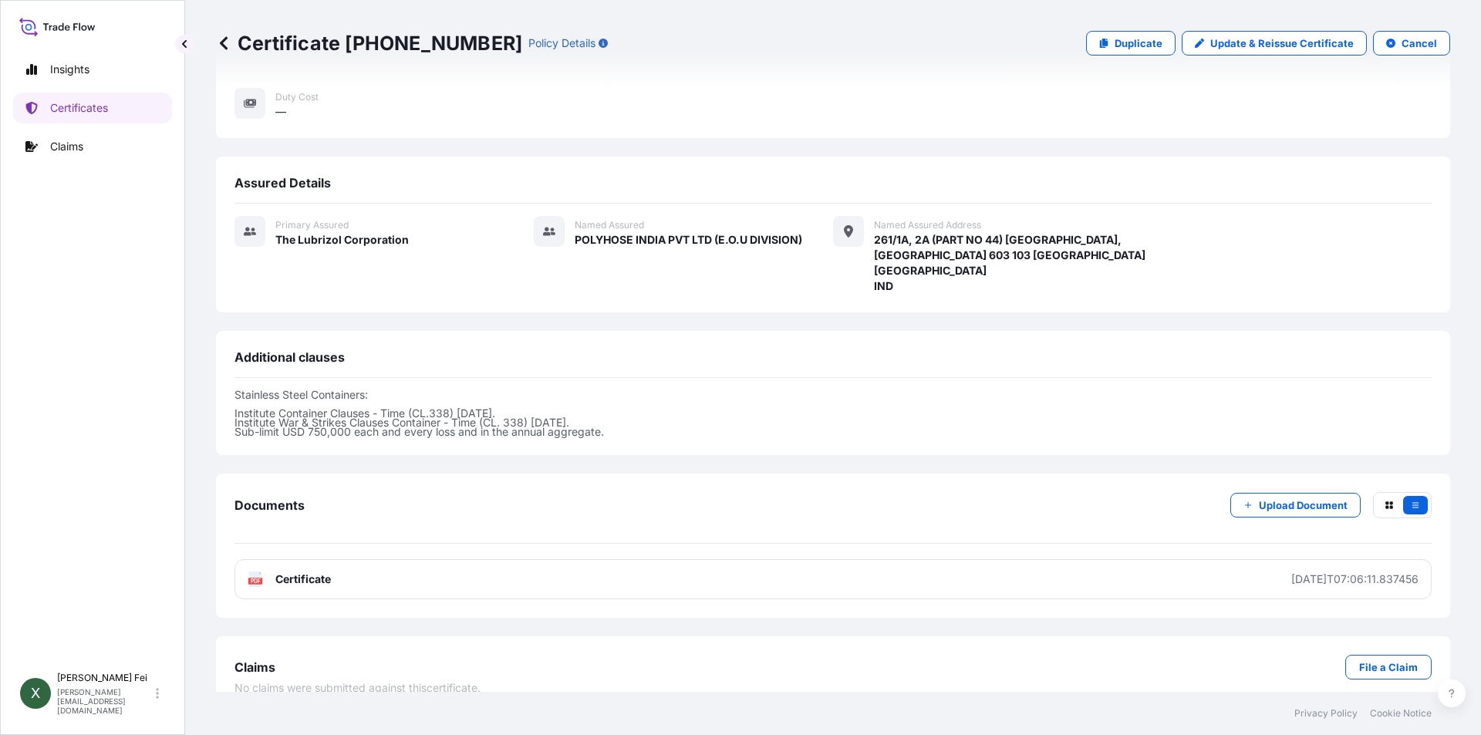
scroll to position [317, 0]
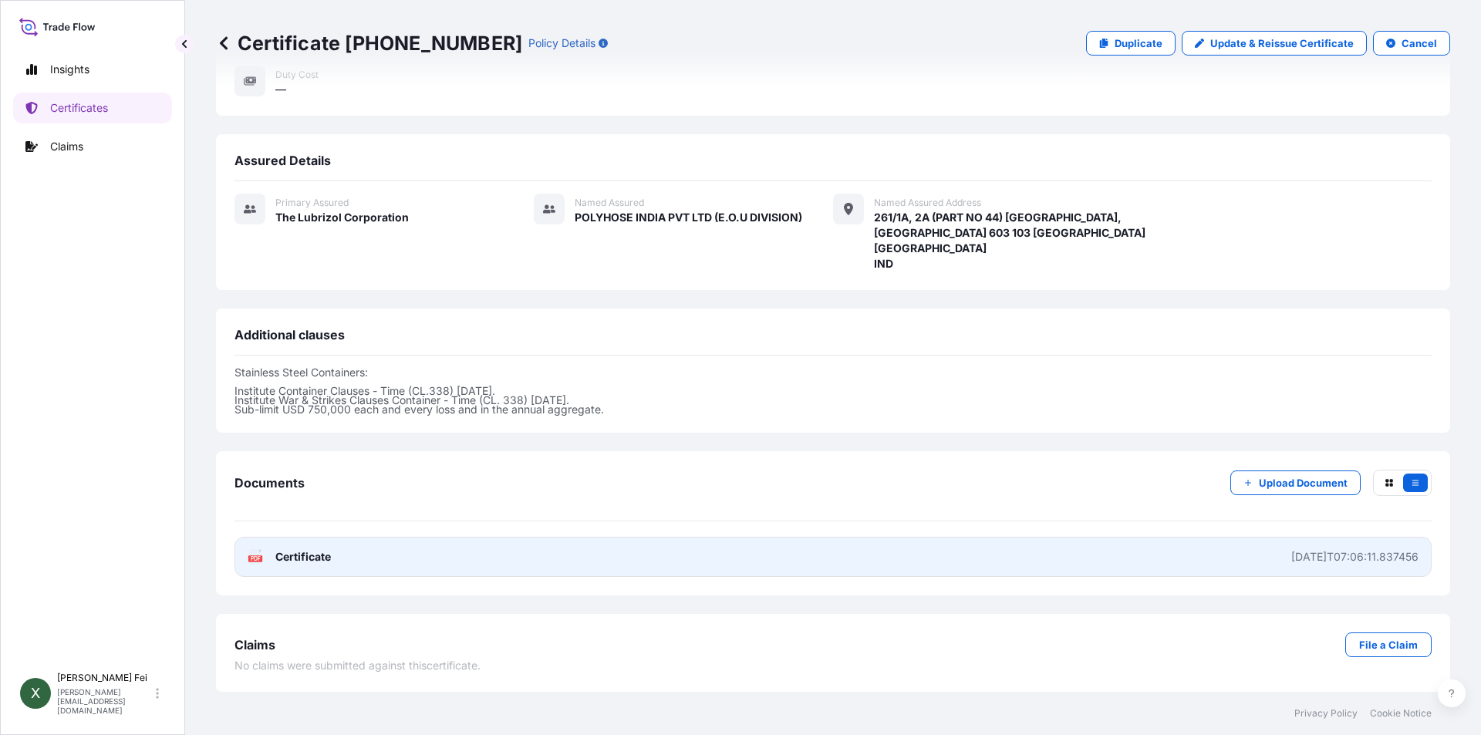
click at [436, 571] on link "PDF Certificate [DATE]T07:06:11.837456" at bounding box center [832, 557] width 1197 height 40
